Goal: Task Accomplishment & Management: Use online tool/utility

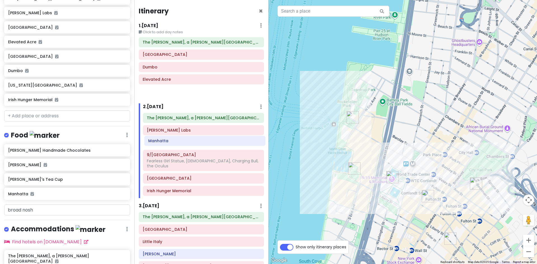
drag, startPoint x: 159, startPoint y: 92, endPoint x: 164, endPoint y: 142, distance: 50.1
click at [164, 142] on div "Itinerary × 1 . [DATE] Edit Day Notes Delete Day Click to add day notes The [PE…" at bounding box center [201, 132] width 134 height 264
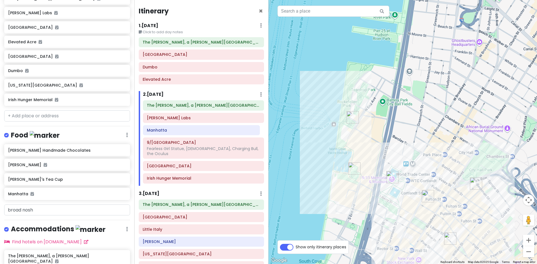
click at [171, 131] on div "The [PERSON_NAME], a [PERSON_NAME] Hotel [PERSON_NAME] Labs Manhatta 9/11 Memor…" at bounding box center [204, 142] width 130 height 85
click at [170, 158] on div "9/11 Memorial & Museum Fearless Girl Statue, [DEMOGRAPHIC_DATA], Charging Bull,…" at bounding box center [203, 148] width 113 height 19
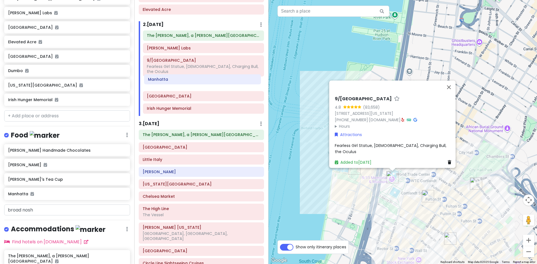
scroll to position [69, 0]
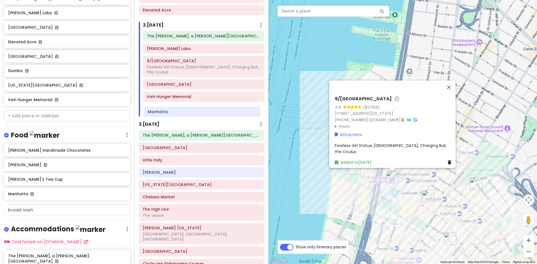
drag, startPoint x: 166, startPoint y: 62, endPoint x: 167, endPoint y: 115, distance: 52.9
click at [167, 115] on div "The [PERSON_NAME], a [PERSON_NAME] Hotel [PERSON_NAME] Labs Manhatta 9/11 Memor…" at bounding box center [204, 73] width 130 height 85
click at [167, 115] on div "The [PERSON_NAME], a [PERSON_NAME] Hotel [PERSON_NAME] Labs 9/11 Memorial & Mus…" at bounding box center [204, 73] width 130 height 85
click at [449, 89] on button "Close" at bounding box center [448, 87] width 13 height 13
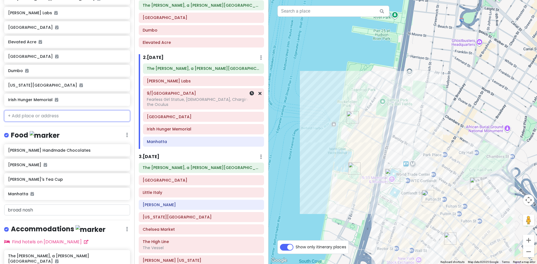
scroll to position [0, 0]
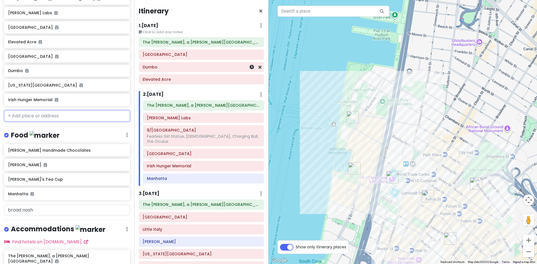
click at [197, 66] on h6 "Dumbo" at bounding box center [202, 67] width 118 height 5
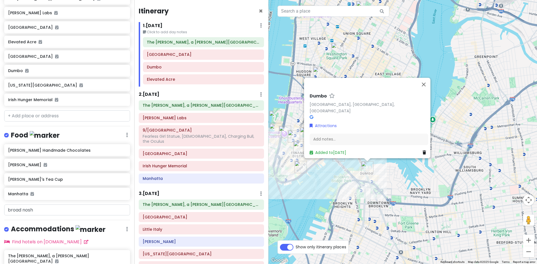
drag, startPoint x: 332, startPoint y: 207, endPoint x: 351, endPoint y: 202, distance: 19.1
click at [345, 203] on div "[GEOGRAPHIC_DATA], [GEOGRAPHIC_DATA] Attractions Add notes... Added to [DATE]" at bounding box center [403, 132] width 269 height 264
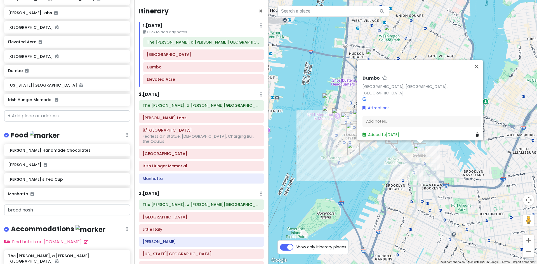
click at [352, 202] on div "[GEOGRAPHIC_DATA], [GEOGRAPHIC_DATA] Attractions Add notes... Added to [DATE]" at bounding box center [403, 132] width 269 height 264
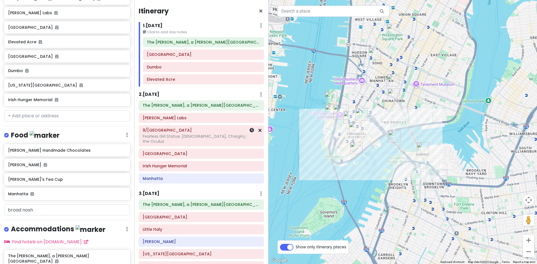
click at [179, 141] on div "Fearless Girl Statue, [DEMOGRAPHIC_DATA], Charging Bull, the Oculus" at bounding box center [202, 139] width 118 height 10
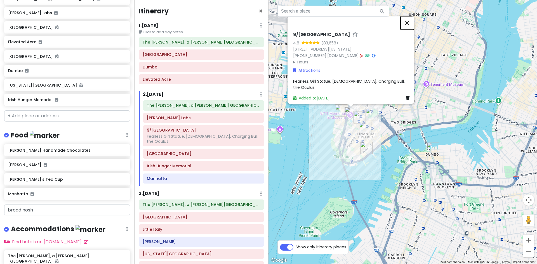
click at [411, 29] on button "Close" at bounding box center [407, 22] width 13 height 13
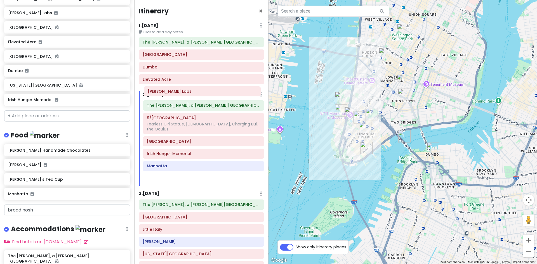
drag, startPoint x: 163, startPoint y: 119, endPoint x: 164, endPoint y: 92, distance: 26.9
click at [164, 92] on div "2 . [DATE] Add Day Notes Delete Day The [PERSON_NAME], a [PERSON_NAME] Hotel [P…" at bounding box center [201, 138] width 125 height 95
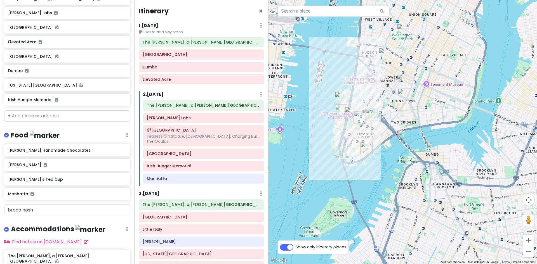
click at [164, 92] on h6 "2 . [DATE]" at bounding box center [153, 95] width 21 height 6
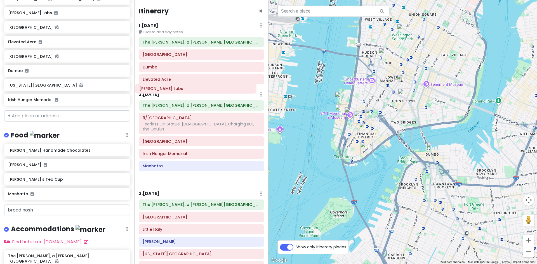
drag, startPoint x: 160, startPoint y: 121, endPoint x: 157, endPoint y: 91, distance: 30.1
click at [157, 91] on div "Itinerary × 1 . [DATE] Edit Day Notes Delete Day Click to add day notes The [PE…" at bounding box center [201, 132] width 134 height 264
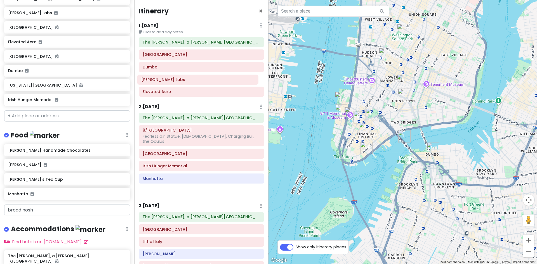
drag, startPoint x: 156, startPoint y: 122, endPoint x: 155, endPoint y: 83, distance: 38.4
click at [155, 83] on div "Itinerary × 1 . [DATE] Edit Day Notes Delete Day Click to add day notes The [PE…" at bounding box center [201, 132] width 134 height 264
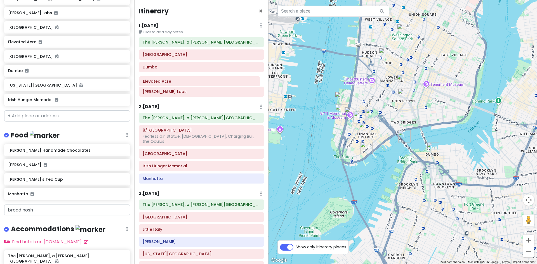
drag, startPoint x: 163, startPoint y: 93, endPoint x: 163, endPoint y: 83, distance: 10.4
click at [163, 83] on div "The [PERSON_NAME], a [PERSON_NAME][GEOGRAPHIC_DATA] [GEOGRAPHIC_DATA] Dumbo [PE…" at bounding box center [202, 68] width 134 height 62
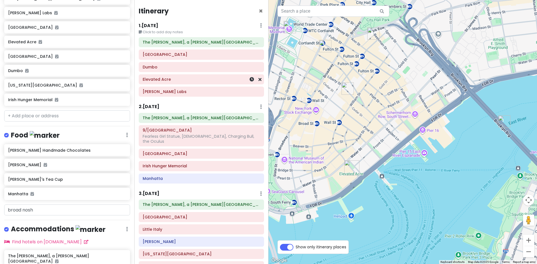
click at [203, 76] on div "Elevated Acre" at bounding box center [202, 80] width 118 height 8
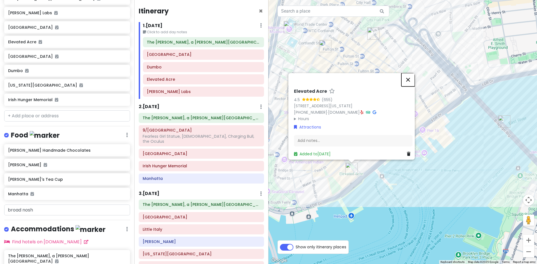
click at [412, 78] on button "Close" at bounding box center [408, 79] width 13 height 13
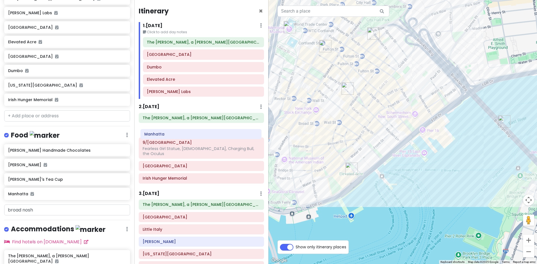
drag, startPoint x: 160, startPoint y: 181, endPoint x: 162, endPoint y: 137, distance: 44.5
click at [162, 137] on div "The [PERSON_NAME], a [PERSON_NAME] Hotel 9/11 Memorial & Museum Fearless Girl S…" at bounding box center [202, 149] width 134 height 73
click at [197, 149] on div "Fearless Girl Statue, [DEMOGRAPHIC_DATA], Charging Bull, the Oculus" at bounding box center [202, 151] width 118 height 10
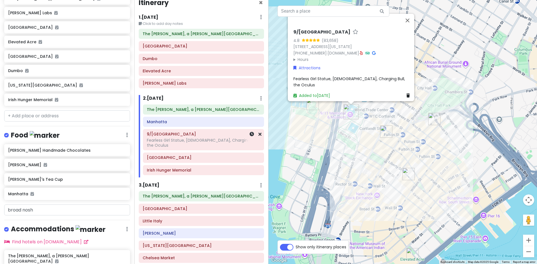
scroll to position [9, 0]
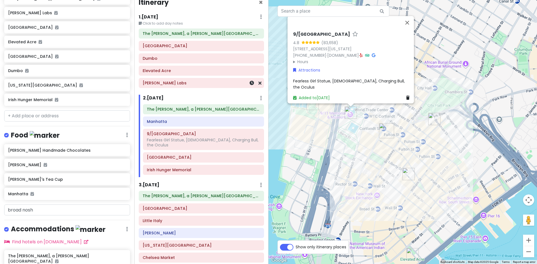
click at [169, 86] on h6 "[PERSON_NAME] Labs" at bounding box center [202, 83] width 118 height 5
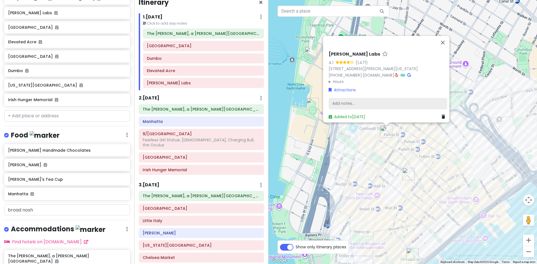
click at [341, 102] on div "Add notes..." at bounding box center [388, 104] width 119 height 12
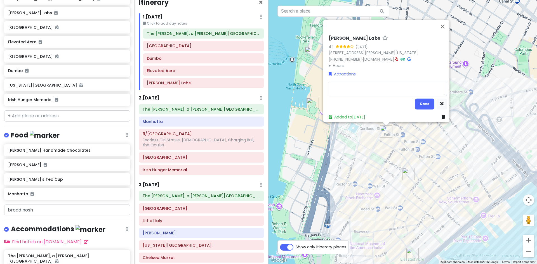
type textarea "x"
type textarea "1"
type textarea "x"
type textarea "11"
type textarea "x"
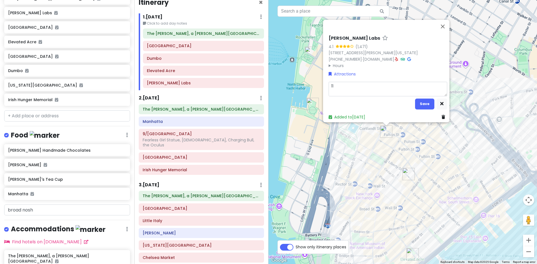
type textarea "11"
type textarea "x"
type textarea "11 A"
type textarea "x"
type textarea "11 AM"
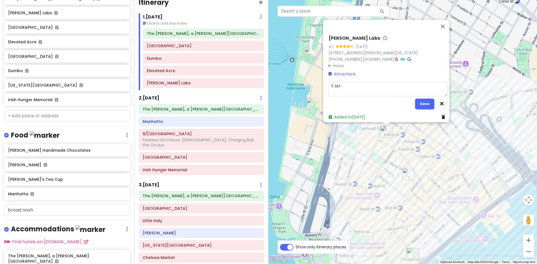
type textarea "x"
type textarea "11 AM"
type textarea "x"
type textarea "11 AM -"
type textarea "x"
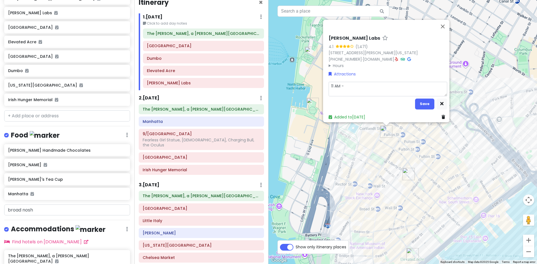
type textarea "11 AM -"
type textarea "x"
type textarea "11 AM - 8"
type textarea "x"
type textarea "11 AM - 8"
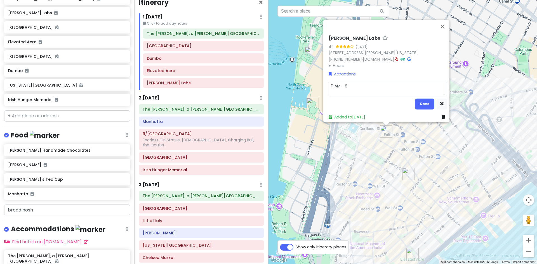
type textarea "x"
type textarea "11 AM - 8 P"
type textarea "x"
type textarea "11 AM - 8 PM"
type textarea "x"
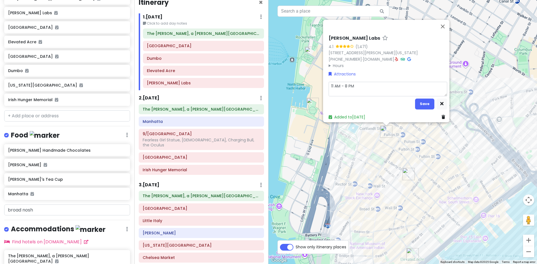
type textarea "11 AM - 8 PM,"
type textarea "x"
type textarea "11 AM - 8 PM,"
type textarea "x"
type textarea "11 AM - 8 PM, l"
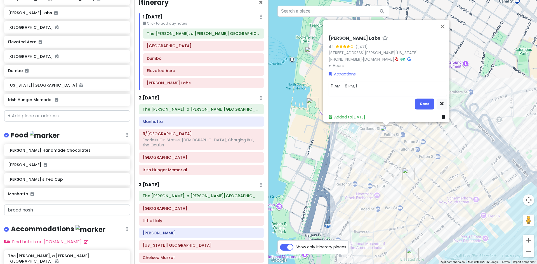
type textarea "x"
type textarea "11 AM - 8 PM, la"
type textarea "x"
type textarea "11 AM - 8 PM, las"
type textarea "x"
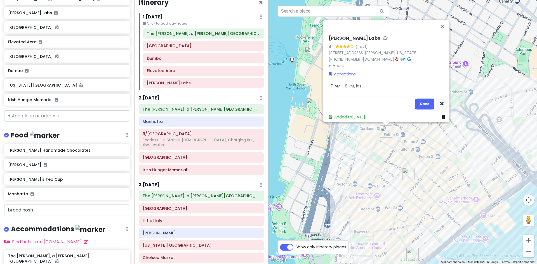
type textarea "11 AM - 8 PM, last"
type textarea "x"
type textarea "11 AM - 8 PM, last"
type textarea "x"
type textarea "11 AM - 8 PM, last e"
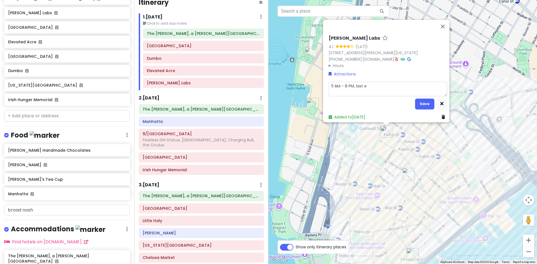
type textarea "x"
type textarea "11 AM - 8 PM, last en"
type textarea "x"
type textarea "11 AM - 8 PM, last ent"
type textarea "x"
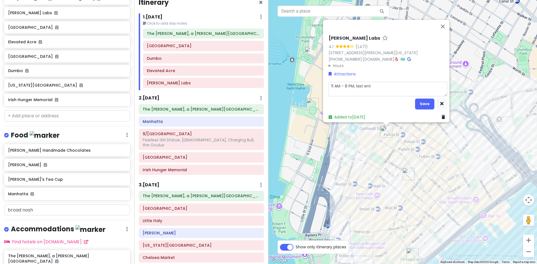
type textarea "11 AM - 8 PM, last entr"
type textarea "x"
type textarea "11 AM - 8 PM, last entry"
type textarea "x"
type textarea "11 AM - 8 PM, last entry"
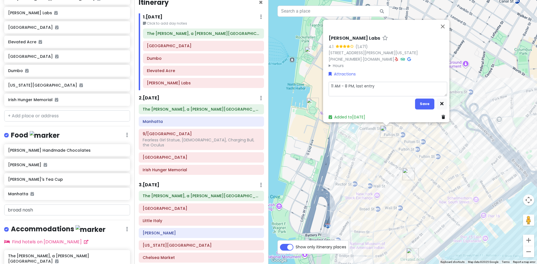
type textarea "x"
type textarea "11 AM - 8 PM, last entry @"
type textarea "x"
type textarea "11 AM - 8 PM, last entry @"
type textarea "x"
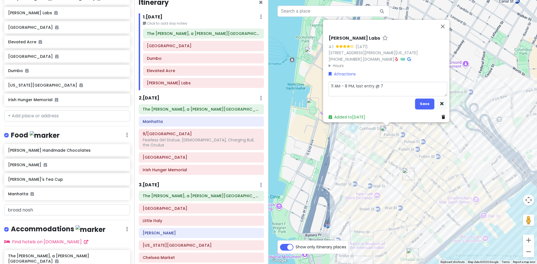
type textarea "11 AM - 8 PM, last entry @ 7n"
type textarea "x"
type textarea "11 AM - 8 PM, last entry @ 7n"
type textarea "x"
type textarea "11 AM - 8 PM, last entry @ 7n p"
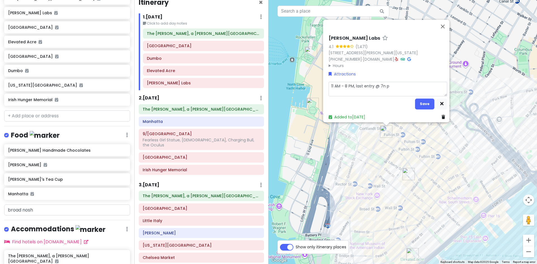
type textarea "x"
type textarea "11 AM - 8 PM, last entry @ 7n pm"
type textarea "x"
type textarea "11 AM - 8 PM, last entry @ 7n p"
type textarea "x"
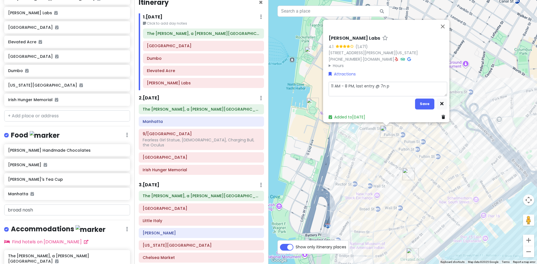
type textarea "11 AM - 8 PM, last entry @ 7n"
type textarea "x"
type textarea "11 AM - 8 PM, last entry @ 7n"
type textarea "x"
type textarea "11 AM - 8 PM, last entry @ 7"
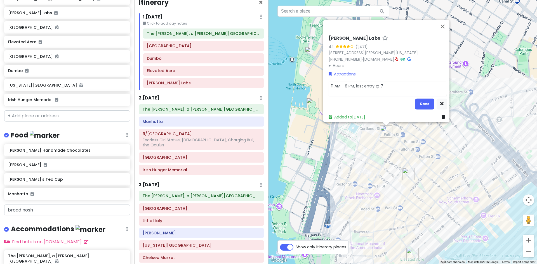
type textarea "x"
type textarea "11 AM - 8 PM, last entry @ 7"
type textarea "x"
type textarea "11 AM - 8 PM, last entry @ 7 p"
type textarea "x"
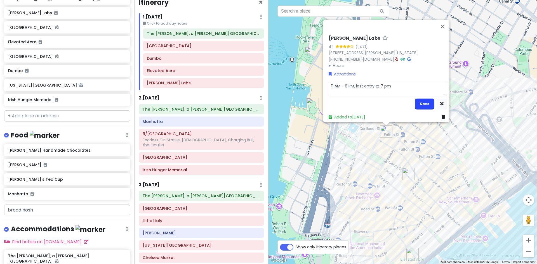
type textarea "11 AM - 8 PM, last entry @ 7 pm"
click at [424, 101] on button "Save" at bounding box center [424, 104] width 19 height 11
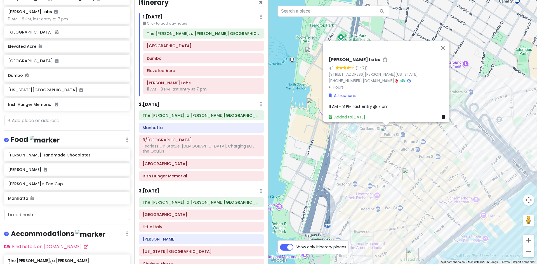
scroll to position [341, 0]
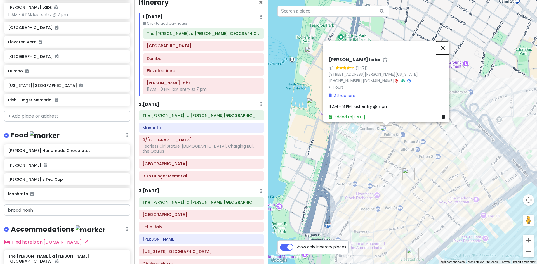
click at [446, 42] on button "Close" at bounding box center [442, 47] width 13 height 13
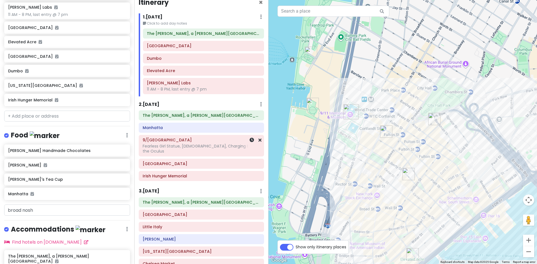
click at [181, 139] on h6 "9/[GEOGRAPHIC_DATA]" at bounding box center [202, 140] width 118 height 5
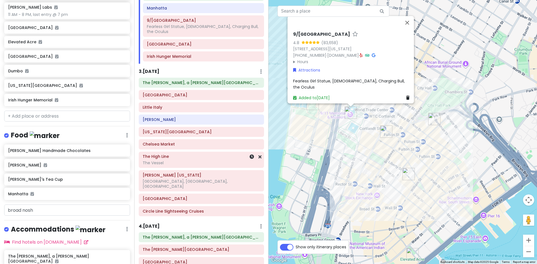
scroll to position [129, 0]
click at [199, 148] on div "Chelsea Market" at bounding box center [201, 144] width 125 height 10
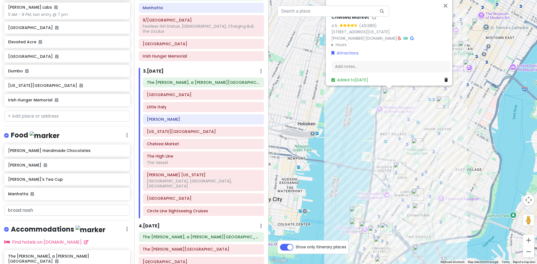
drag, startPoint x: 507, startPoint y: 197, endPoint x: 446, endPoint y: 142, distance: 81.6
click at [446, 142] on div "Chelsea Market 4.5 (49,989) [STREET_ADDRESS][US_STATE] [PHONE_NUMBER] · [DOMAIN…" at bounding box center [403, 132] width 269 height 264
click at [459, 192] on div "Chelsea Market 4.5 (49,989) [STREET_ADDRESS][US_STATE] [PHONE_NUMBER] · [DOMAIN…" at bounding box center [403, 132] width 269 height 264
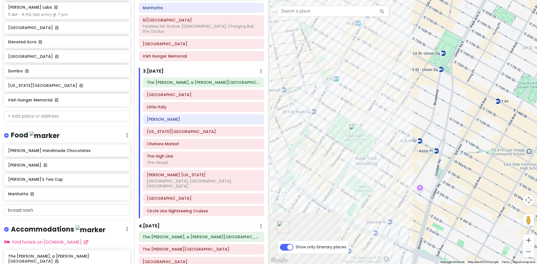
drag, startPoint x: 456, startPoint y: 169, endPoint x: 537, endPoint y: 171, distance: 80.9
click at [537, 171] on div at bounding box center [403, 132] width 269 height 264
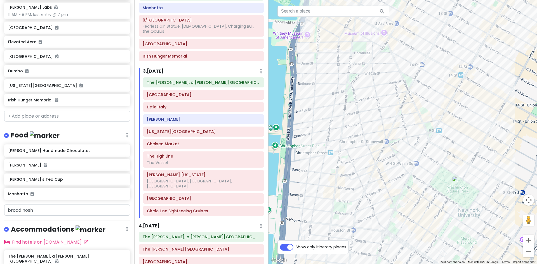
drag, startPoint x: 381, startPoint y: 126, endPoint x: 486, endPoint y: 178, distance: 116.8
click at [486, 178] on div at bounding box center [403, 132] width 269 height 264
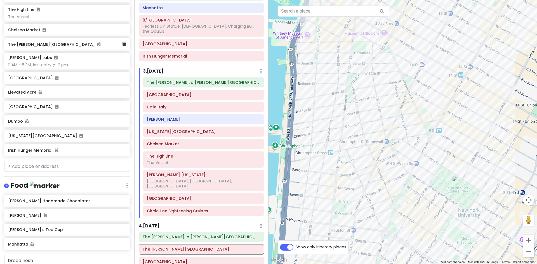
scroll to position [299, 0]
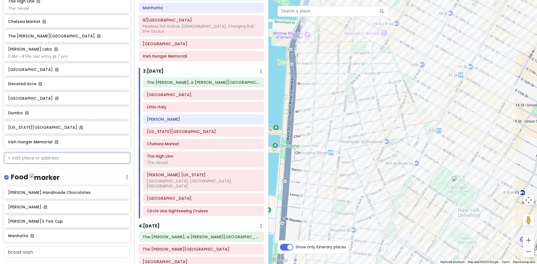
click at [38, 153] on input "text" at bounding box center [67, 158] width 126 height 11
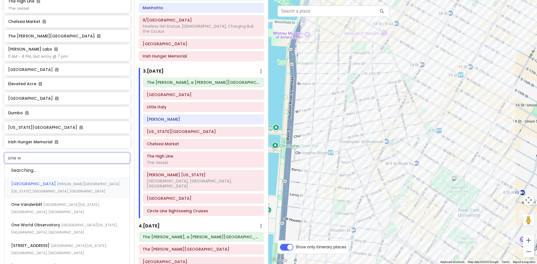
type input "one wo"
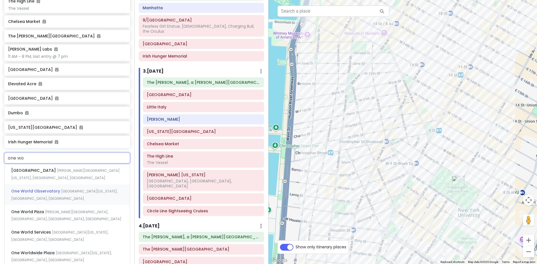
click at [38, 168] on span "One World Observatory" at bounding box center [34, 171] width 46 height 6
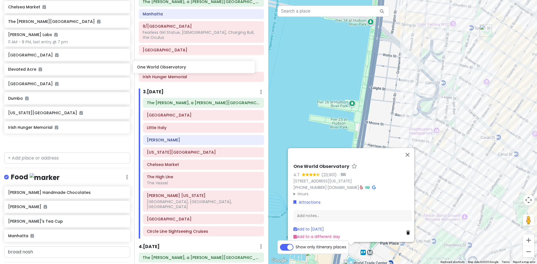
scroll to position [121, 0]
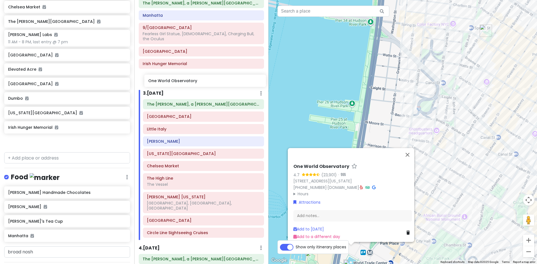
drag, startPoint x: 35, startPoint y: 127, endPoint x: 174, endPoint y: 81, distance: 146.5
click at [174, 81] on div "[US_STATE] with [PERSON_NAME] & [PERSON_NAME] Private Change Dates Make a Copy …" at bounding box center [268, 132] width 537 height 264
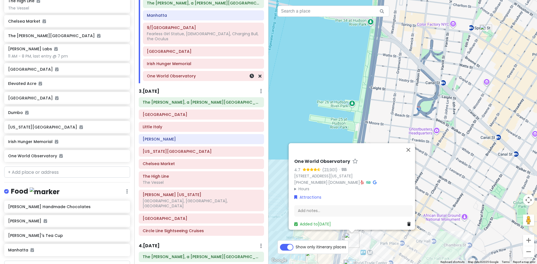
scroll to position [299, 0]
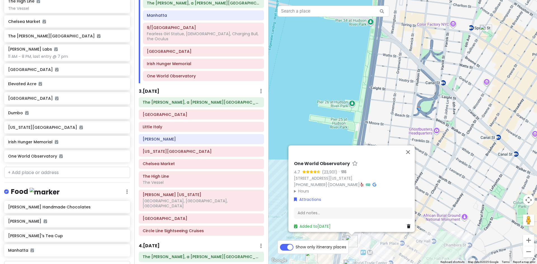
click at [442, 177] on div "One World Observatory 4.7 (23,901) · [STREET_ADDRESS][US_STATE] [PHONE_NUMBER] …" at bounding box center [403, 132] width 269 height 264
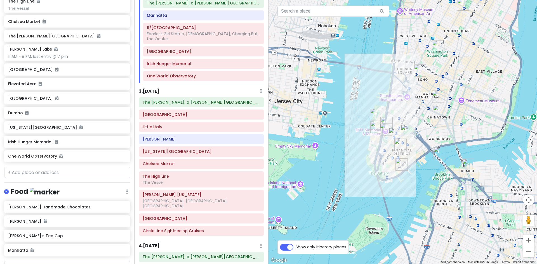
drag, startPoint x: 427, startPoint y: 249, endPoint x: 395, endPoint y: 179, distance: 76.7
click at [395, 179] on div at bounding box center [403, 132] width 269 height 264
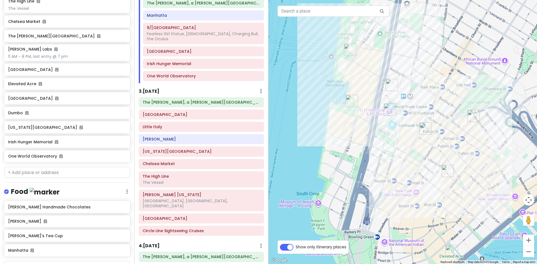
drag, startPoint x: 377, startPoint y: 113, endPoint x: 395, endPoint y: 193, distance: 82.1
click at [395, 193] on div at bounding box center [403, 132] width 269 height 264
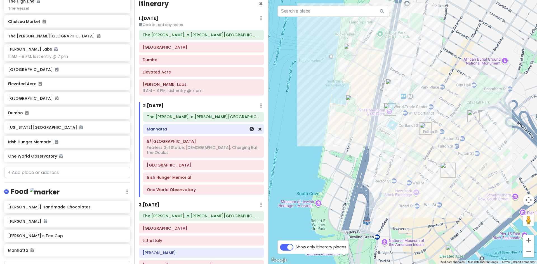
scroll to position [0, 0]
